Goal: Check status: Check status

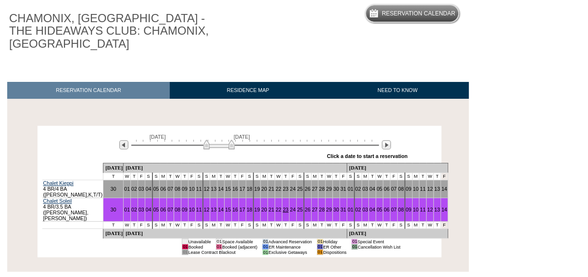
scroll to position [131, 0]
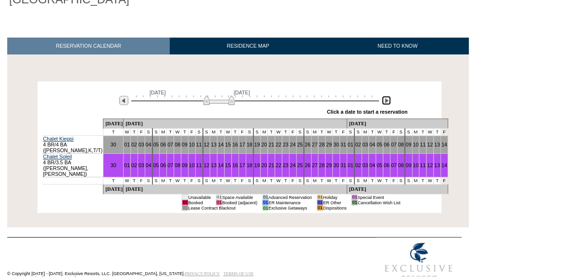
click at [389, 104] on img at bounding box center [386, 100] width 9 height 9
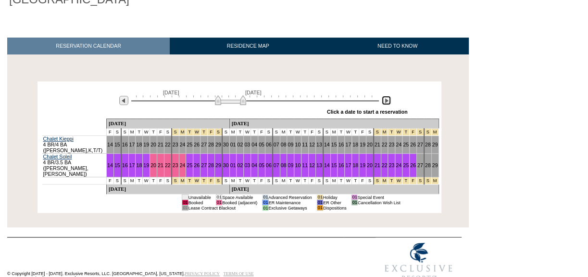
click at [237, 104] on img at bounding box center [230, 100] width 31 height 10
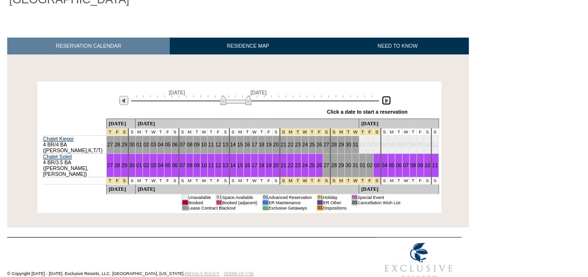
drag, startPoint x: 237, startPoint y: 104, endPoint x: 242, endPoint y: 104, distance: 5.3
click at [242, 104] on img at bounding box center [235, 100] width 31 height 10
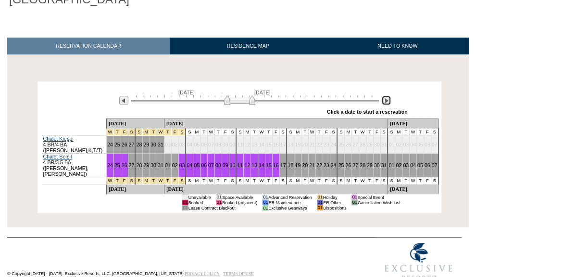
click at [246, 104] on img at bounding box center [239, 100] width 31 height 10
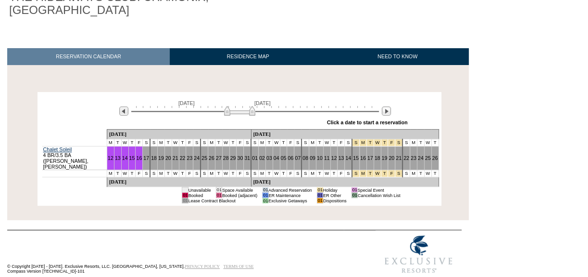
click at [242, 104] on div "[DATE] [DATE]" at bounding box center [252, 108] width 277 height 16
click at [244, 112] on img at bounding box center [241, 111] width 31 height 10
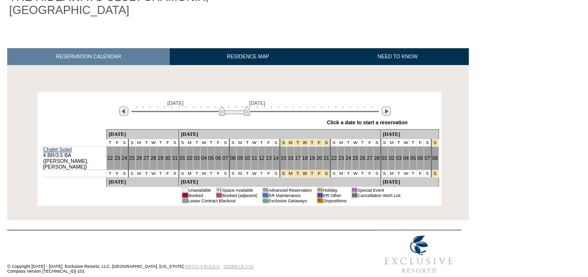
drag, startPoint x: 244, startPoint y: 112, endPoint x: 237, endPoint y: 112, distance: 7.2
click at [237, 112] on img at bounding box center [234, 111] width 31 height 10
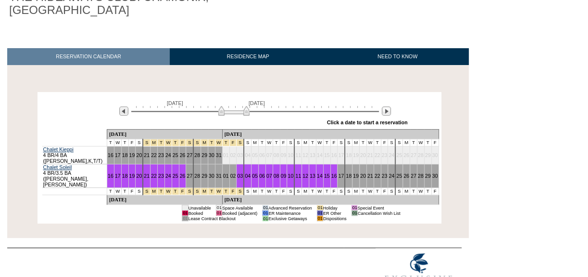
click at [236, 112] on img at bounding box center [233, 111] width 31 height 10
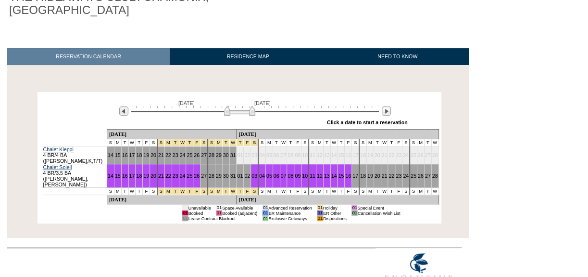
drag, startPoint x: 242, startPoint y: 115, endPoint x: 248, endPoint y: 115, distance: 5.8
click at [248, 115] on img at bounding box center [239, 111] width 31 height 10
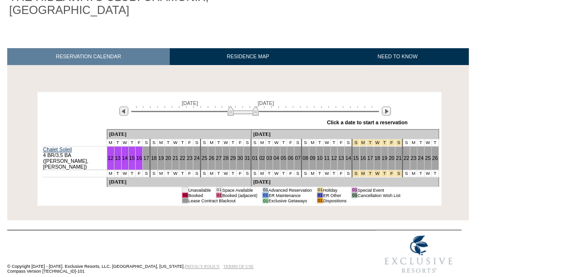
drag, startPoint x: 248, startPoint y: 115, endPoint x: 254, endPoint y: 114, distance: 5.8
click at [254, 114] on img at bounding box center [242, 111] width 31 height 10
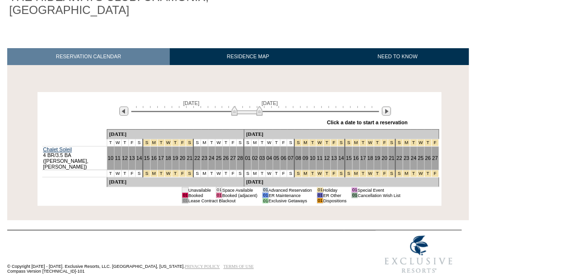
click at [255, 114] on img at bounding box center [246, 111] width 31 height 10
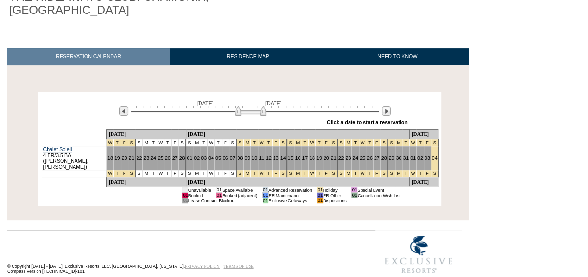
click at [259, 114] on img at bounding box center [250, 111] width 31 height 10
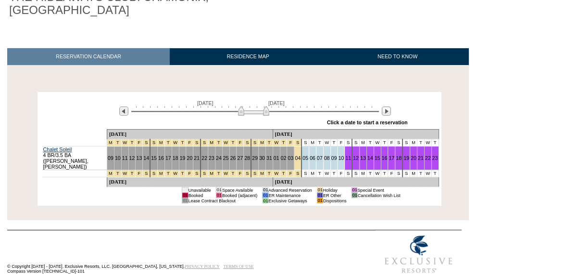
click at [262, 114] on img at bounding box center [253, 111] width 31 height 10
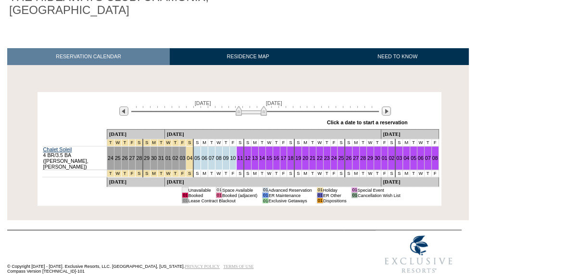
drag, startPoint x: 262, startPoint y: 114, endPoint x: 256, endPoint y: 114, distance: 5.8
click at [256, 114] on img at bounding box center [251, 111] width 31 height 10
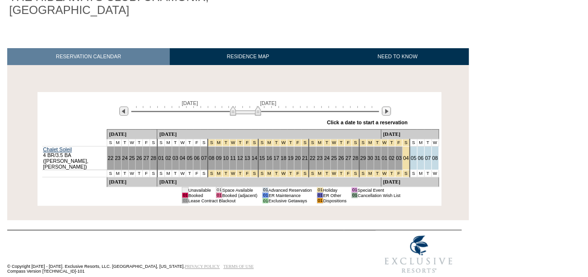
click at [254, 114] on img at bounding box center [245, 111] width 31 height 10
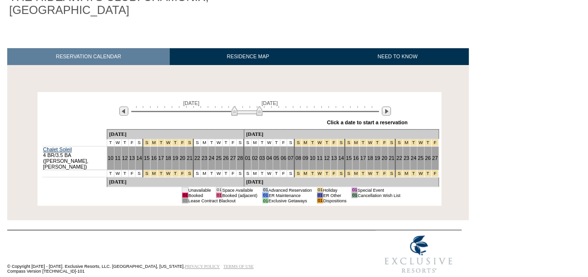
click at [255, 114] on img at bounding box center [246, 111] width 31 height 10
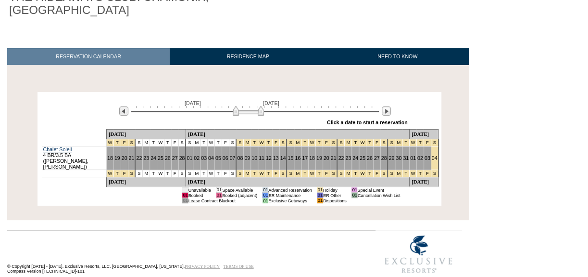
click at [257, 114] on img at bounding box center [248, 111] width 31 height 10
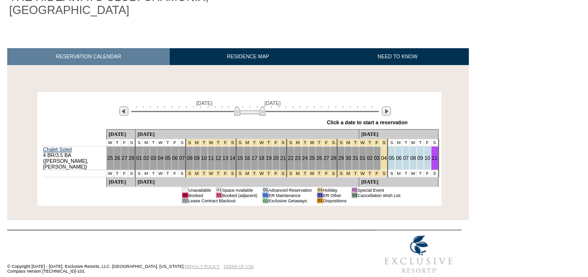
click at [258, 114] on img at bounding box center [249, 111] width 31 height 10
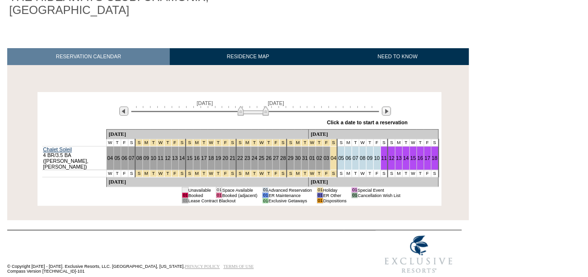
click at [263, 114] on img at bounding box center [253, 111] width 31 height 10
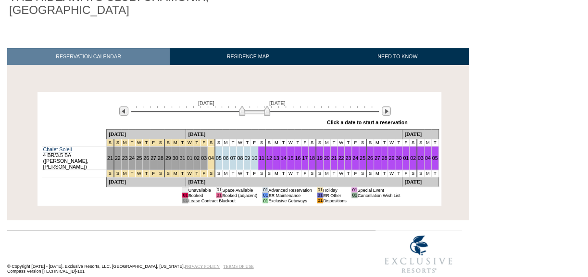
click at [264, 114] on img at bounding box center [254, 111] width 31 height 10
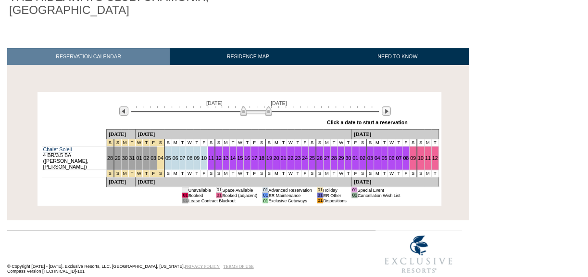
click at [266, 114] on img at bounding box center [255, 111] width 31 height 10
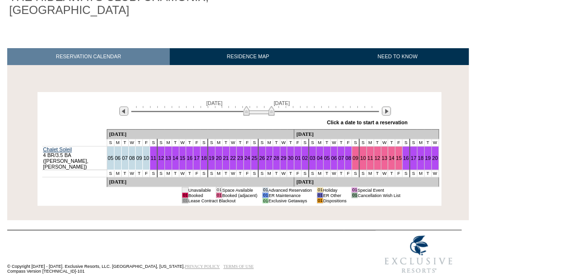
click at [269, 114] on img at bounding box center [258, 111] width 31 height 10
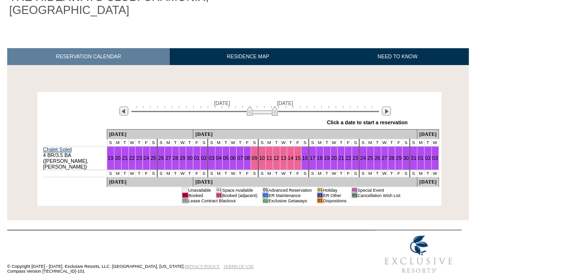
click at [272, 113] on img at bounding box center [262, 111] width 31 height 10
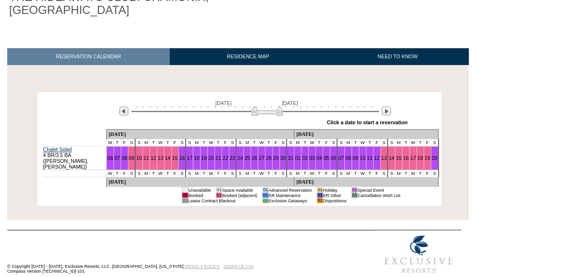
drag, startPoint x: 272, startPoint y: 113, endPoint x: 277, endPoint y: 113, distance: 4.8
click at [277, 113] on img at bounding box center [267, 111] width 31 height 10
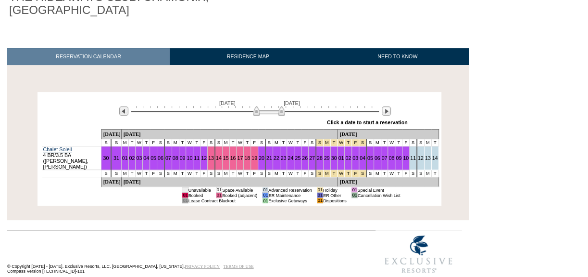
click at [279, 113] on img at bounding box center [268, 111] width 31 height 10
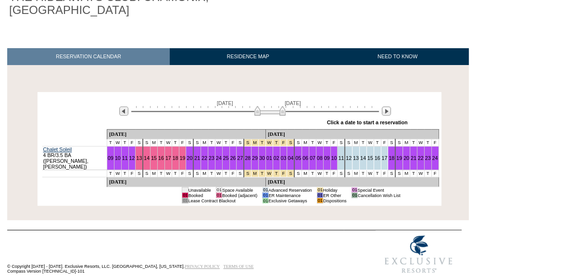
click at [280, 113] on img at bounding box center [269, 111] width 31 height 10
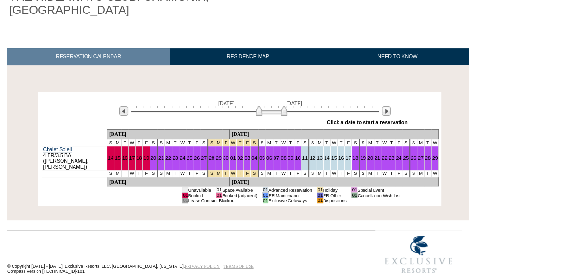
click at [281, 113] on img at bounding box center [271, 111] width 31 height 10
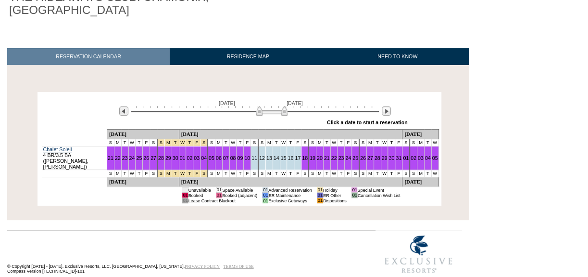
click at [282, 113] on img at bounding box center [271, 111] width 31 height 10
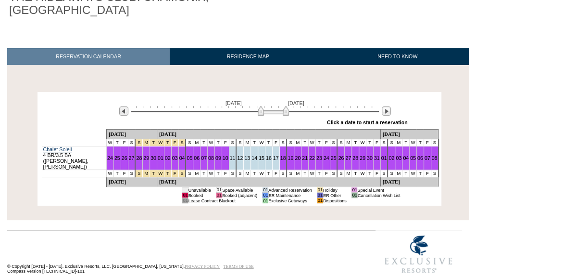
click at [283, 113] on img at bounding box center [273, 111] width 31 height 10
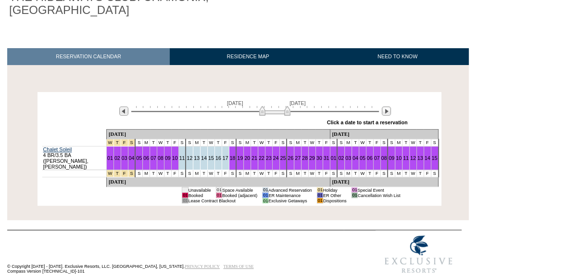
click at [286, 113] on img at bounding box center [274, 111] width 31 height 10
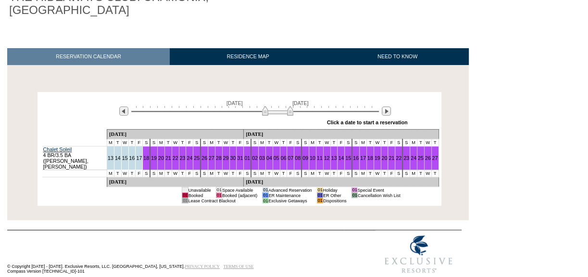
click at [289, 113] on img at bounding box center [277, 111] width 31 height 10
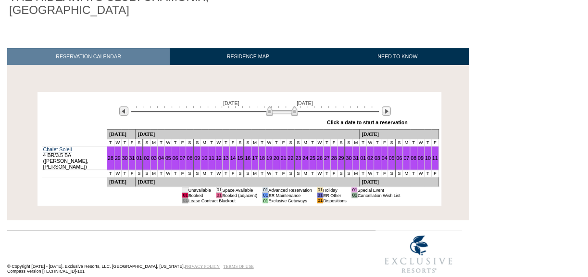
click at [292, 113] on img at bounding box center [281, 111] width 31 height 10
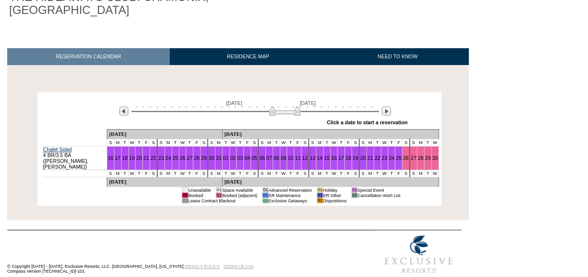
click at [295, 113] on img at bounding box center [284, 111] width 31 height 10
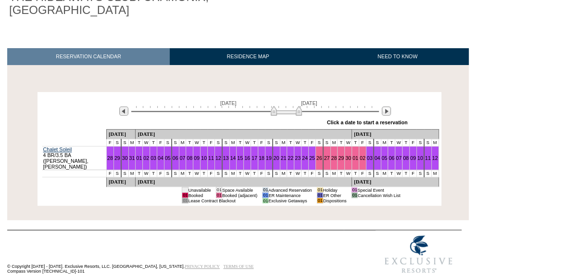
click at [296, 113] on img at bounding box center [286, 111] width 31 height 10
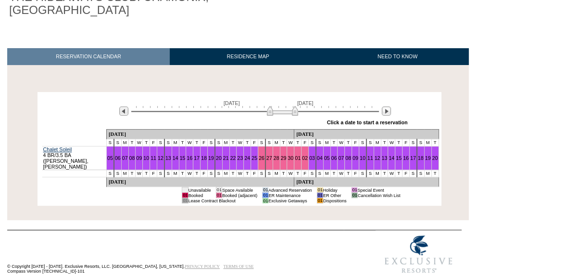
click at [292, 113] on img at bounding box center [282, 111] width 31 height 10
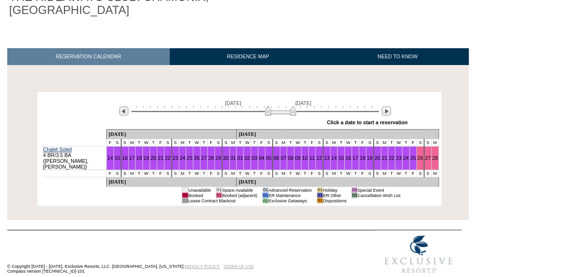
click at [287, 113] on img at bounding box center [280, 111] width 31 height 10
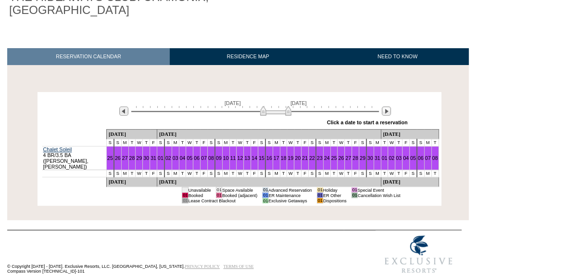
click at [284, 113] on img at bounding box center [275, 111] width 31 height 10
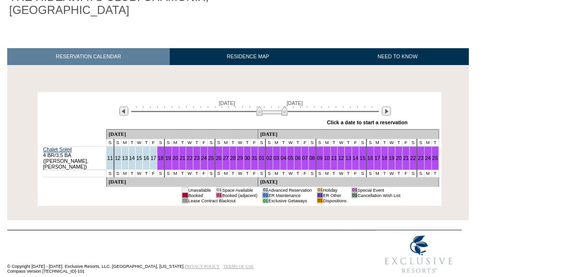
click at [279, 113] on img at bounding box center [271, 111] width 31 height 10
